Goal: Register for event/course

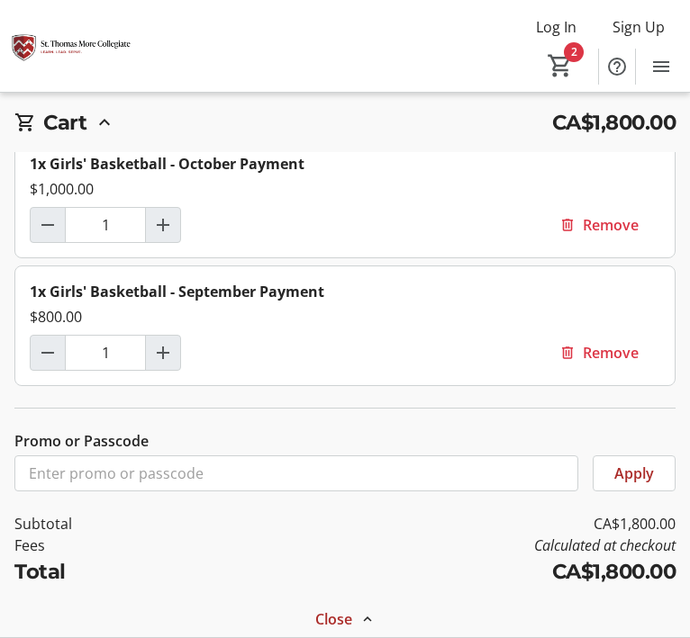
scroll to position [16, 0]
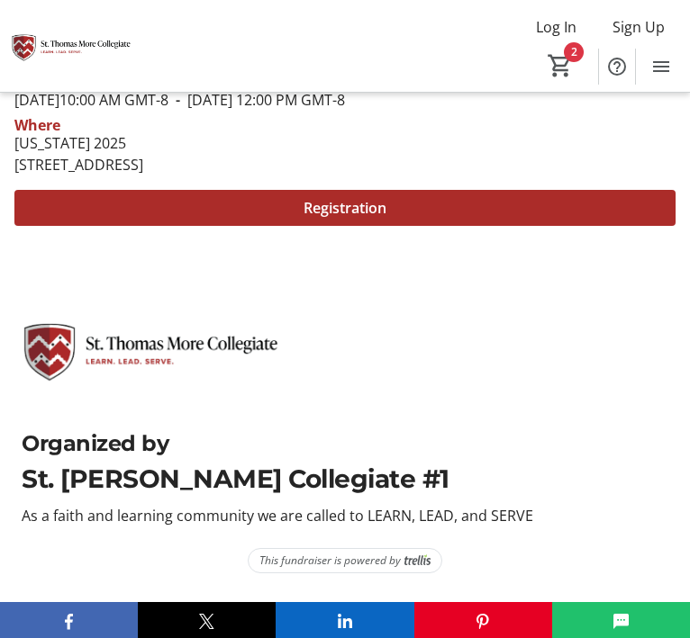
scroll to position [556, 0]
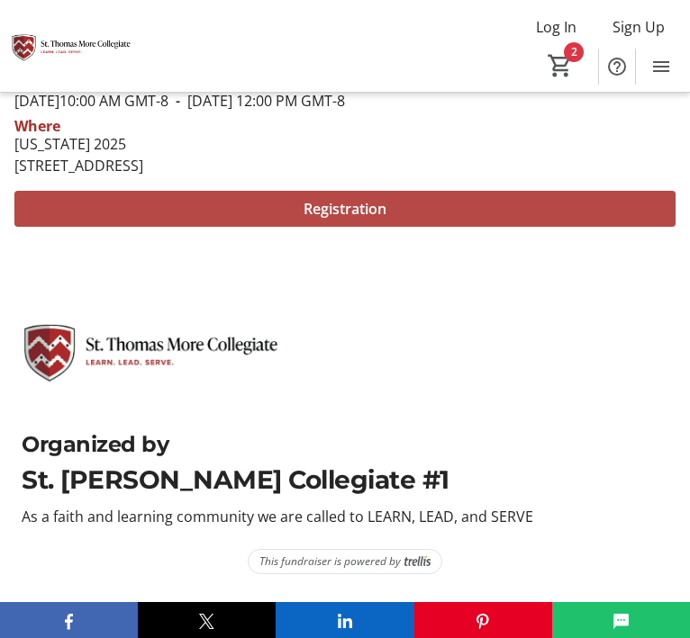
click at [361, 210] on span "Registration" at bounding box center [344, 209] width 83 height 22
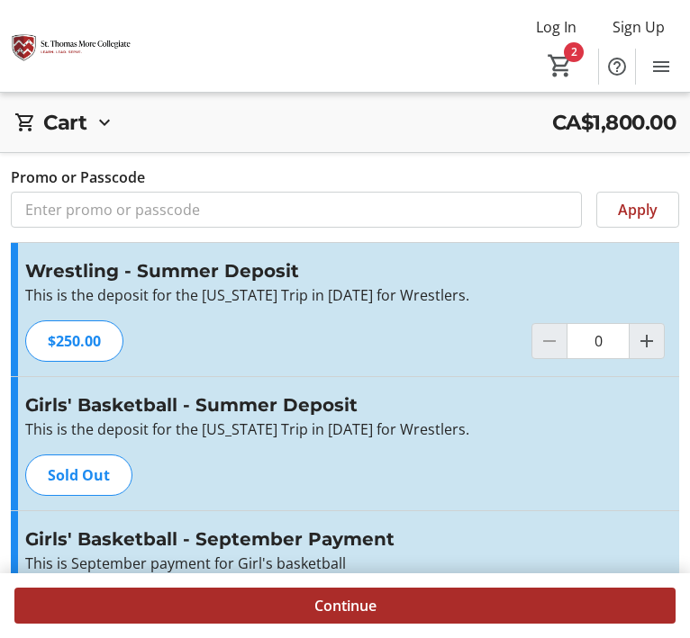
type input "1"
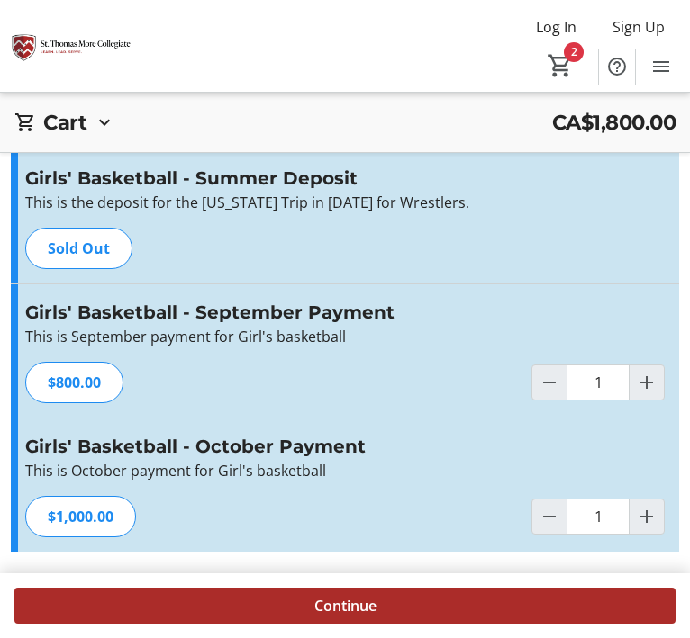
scroll to position [227, 0]
click at [159, 273] on div "Girls' Basketball - Summer Deposit This is the deposit for the [US_STATE] Trip …" at bounding box center [345, 216] width 668 height 133
click at [419, 433] on h3 "Girls' Basketball - October Payment" at bounding box center [344, 446] width 639 height 27
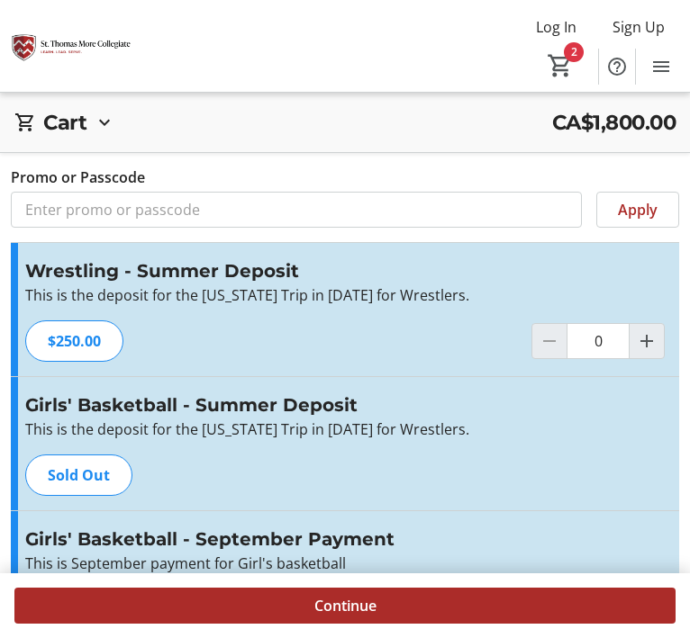
scroll to position [0, 0]
click at [501, 477] on div "Girls' Basketball - Summer Deposit This is the deposit for the [US_STATE] Trip …" at bounding box center [345, 443] width 668 height 133
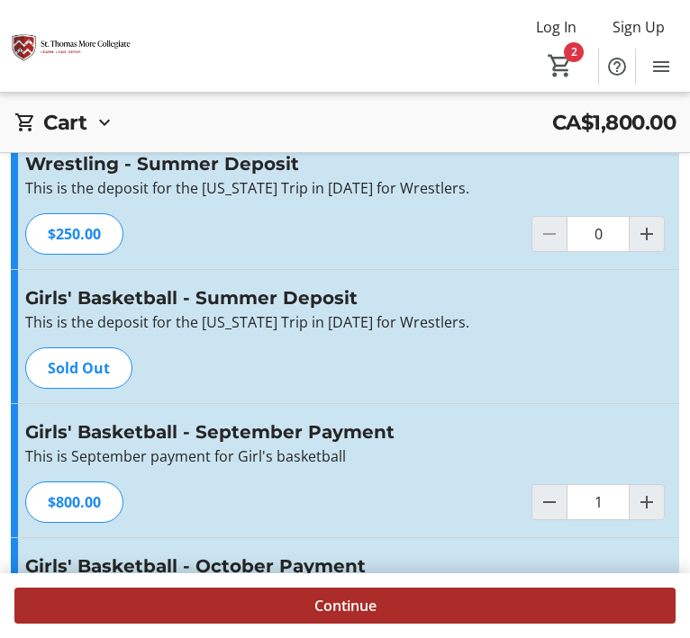
scroll to position [106, 0]
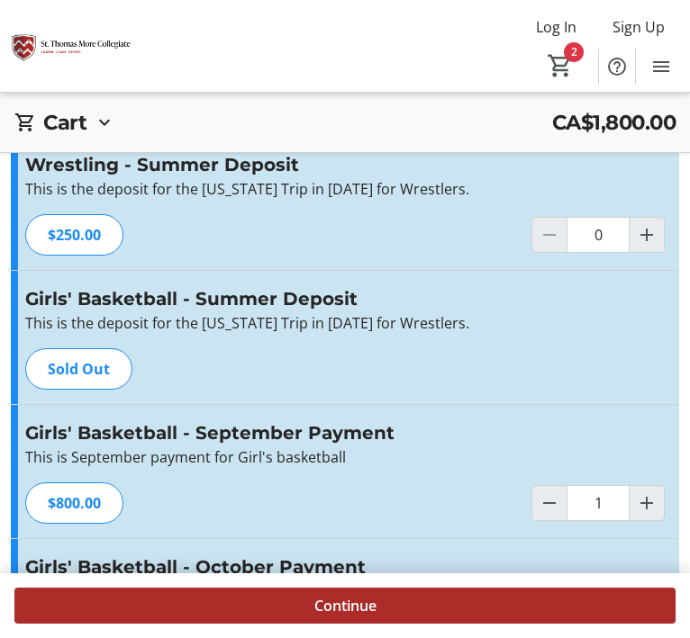
click at [668, 244] on div "Wrestling - Summer Deposit This is the deposit for the [US_STATE] Trip in [DATE…" at bounding box center [345, 203] width 668 height 133
click at [652, 245] on mat-icon "Increment by one" at bounding box center [647, 235] width 22 height 22
type input "1"
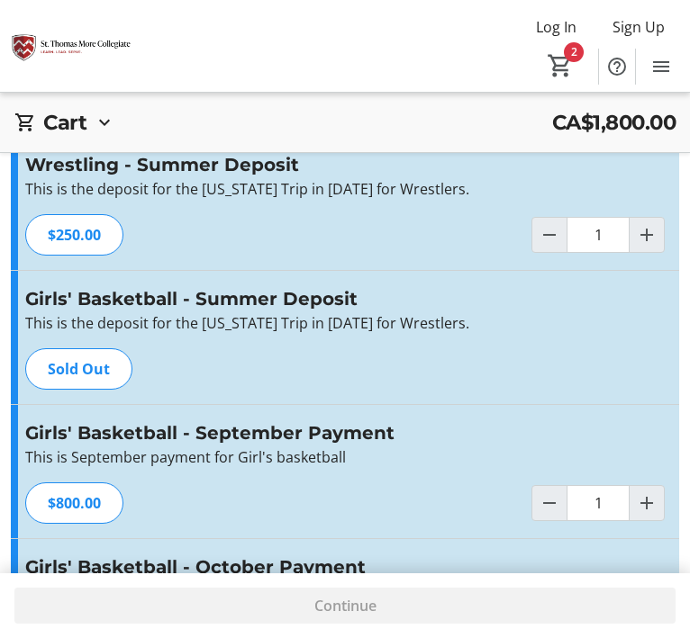
click at [560, 381] on div "Girls' Basketball - Summer Deposit This is the deposit for the [US_STATE] Trip …" at bounding box center [345, 337] width 668 height 133
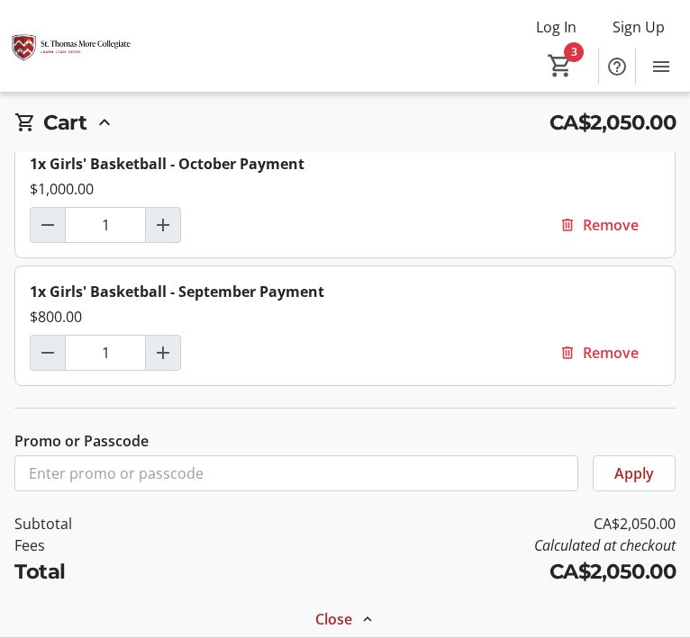
scroll to position [142, 0]
click at [449, 54] on div "Log In Sign Up Home Tickets 3" at bounding box center [345, 46] width 690 height 92
